Goal: Information Seeking & Learning: Understand process/instructions

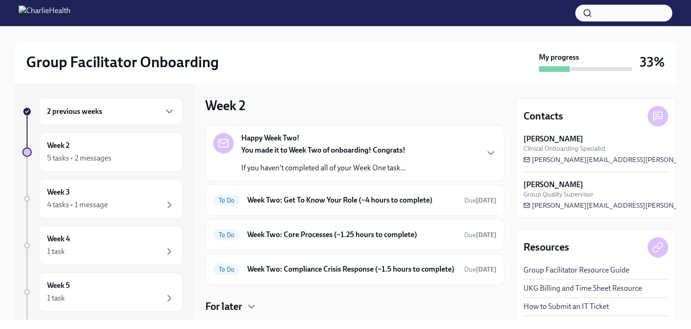
scroll to position [63, 0]
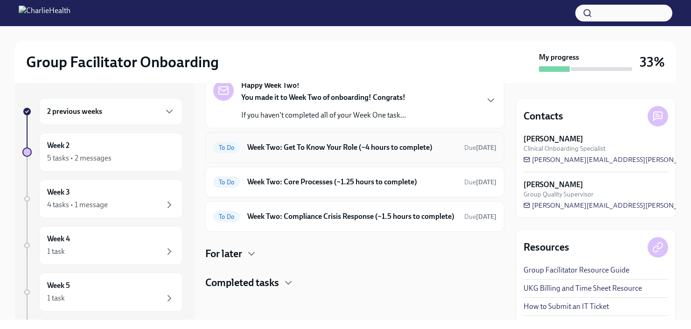
click at [408, 146] on div "To Do Week Two: Get To Know Your Role (~4 hours to complete) Due [DATE]" at bounding box center [354, 147] width 299 height 31
click at [406, 142] on h6 "Week Two: Get To Know Your Role (~4 hours to complete)" at bounding box center [352, 147] width 210 height 10
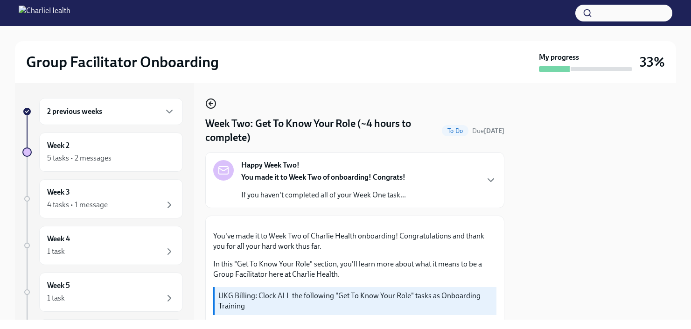
click at [208, 101] on icon "button" at bounding box center [210, 103] width 11 height 11
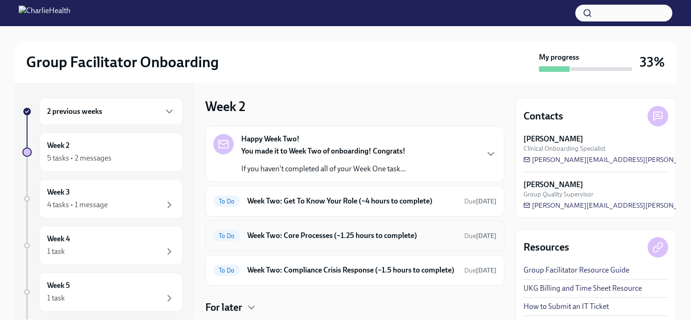
click at [247, 244] on div "To Do Week Two: Core Processes (~1.25 hours to complete) Due [DATE]" at bounding box center [354, 235] width 299 height 31
click at [232, 239] on span "To Do" at bounding box center [226, 235] width 27 height 7
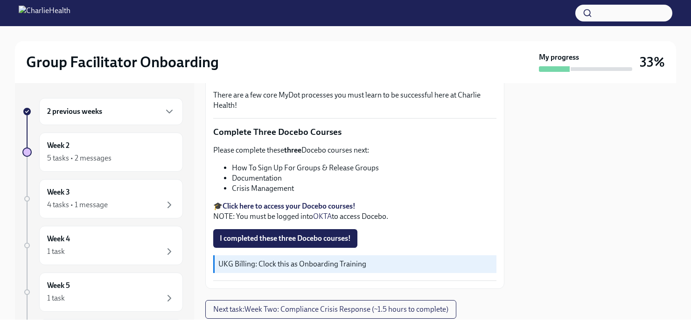
scroll to position [309, 0]
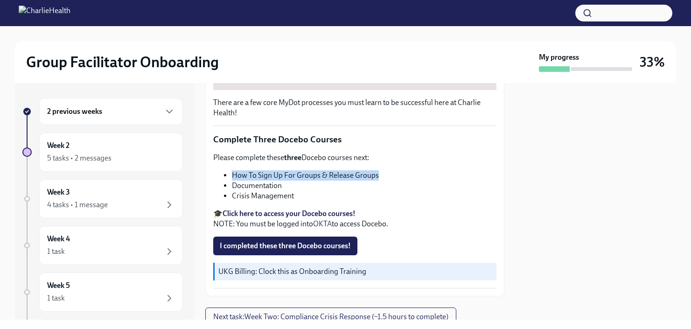
drag, startPoint x: 380, startPoint y: 184, endPoint x: 232, endPoint y: 188, distance: 148.5
click at [232, 181] on li "How To Sign Up For Groups & Release Groups" at bounding box center [364, 175] width 265 height 10
copy li "How To Sign Up For Groups & Release Groups"
